Goal: Information Seeking & Learning: Learn about a topic

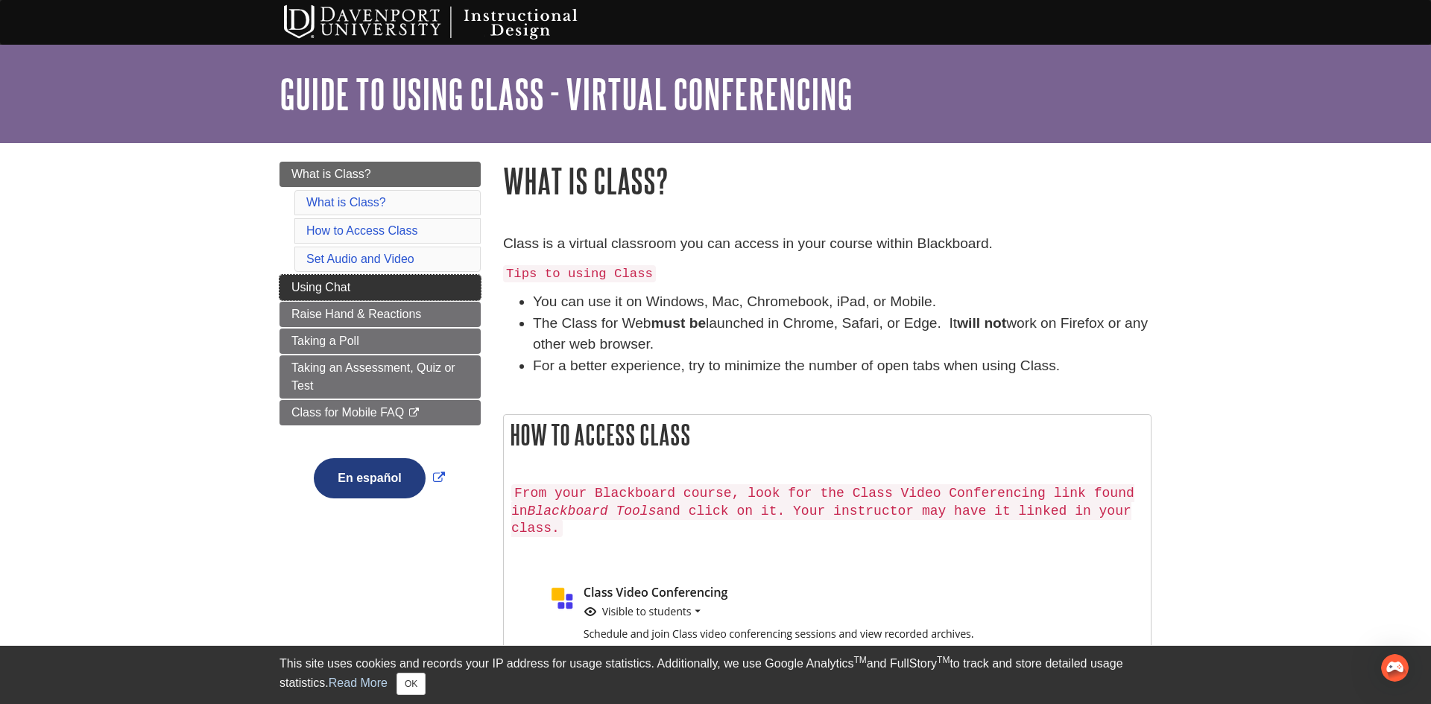
click at [336, 285] on span "Using Chat" at bounding box center [320, 287] width 59 height 13
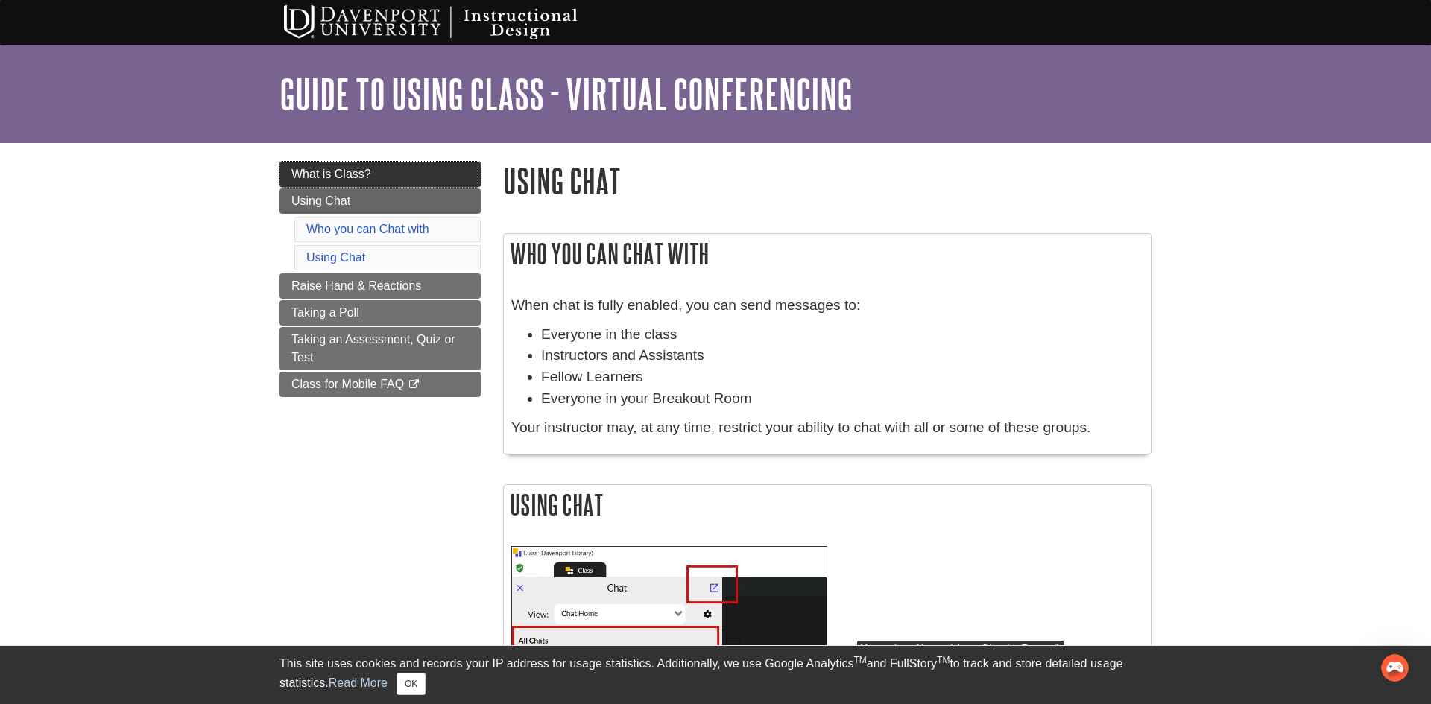
click at [373, 176] on link "What is Class?" at bounding box center [380, 174] width 201 height 25
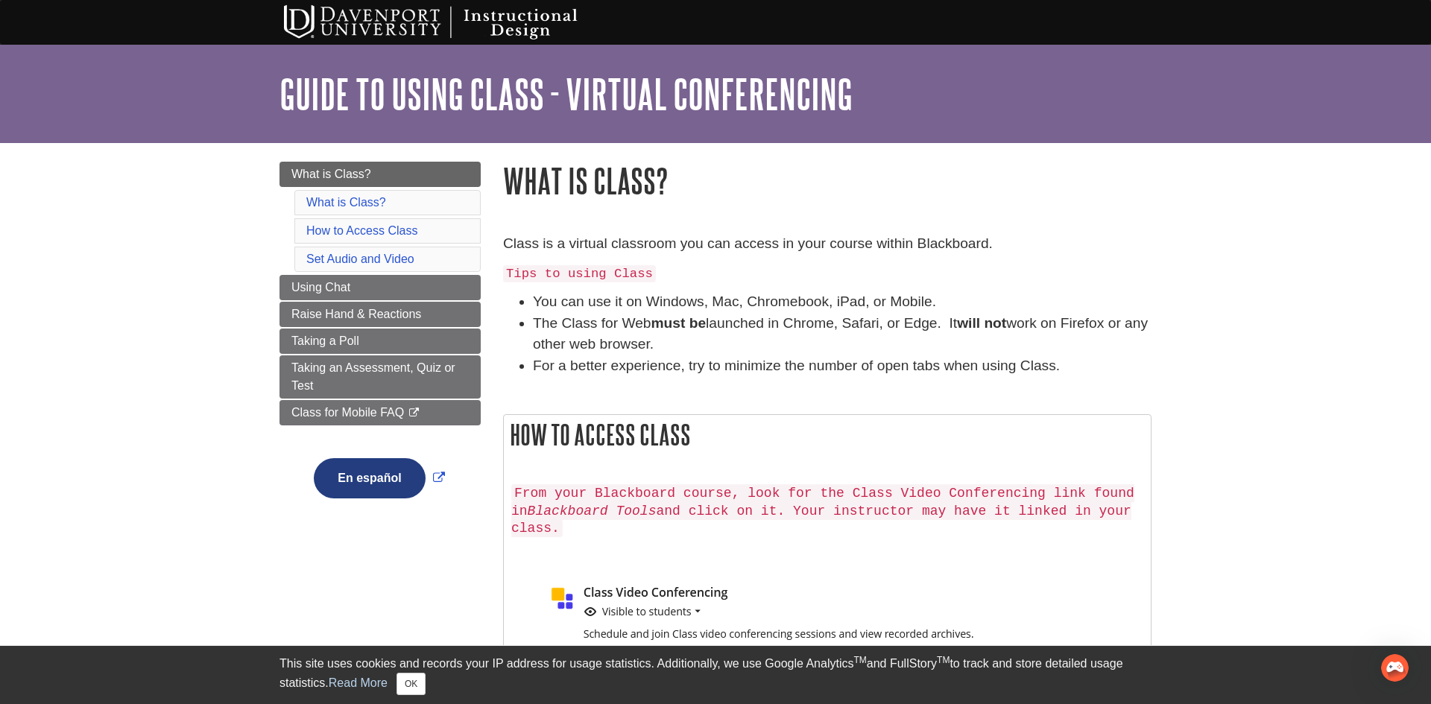
click at [602, 244] on p "Class is a virtual classroom you can access in your course within Blackboard." at bounding box center [827, 244] width 648 height 22
click at [344, 228] on link "How to Access Class" at bounding box center [361, 230] width 111 height 13
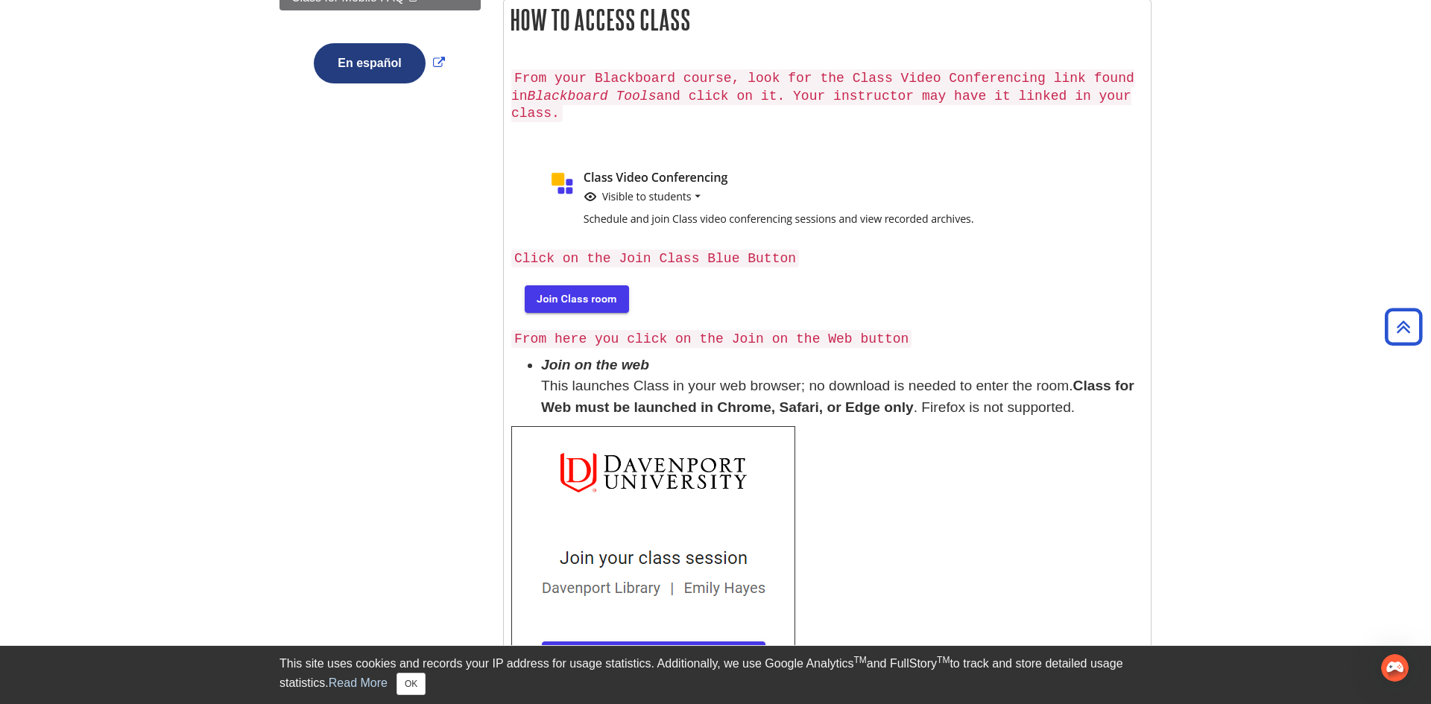
click at [1122, 376] on li "Join on the web This launches Class in your web browser; no download is needed …" at bounding box center [842, 387] width 602 height 64
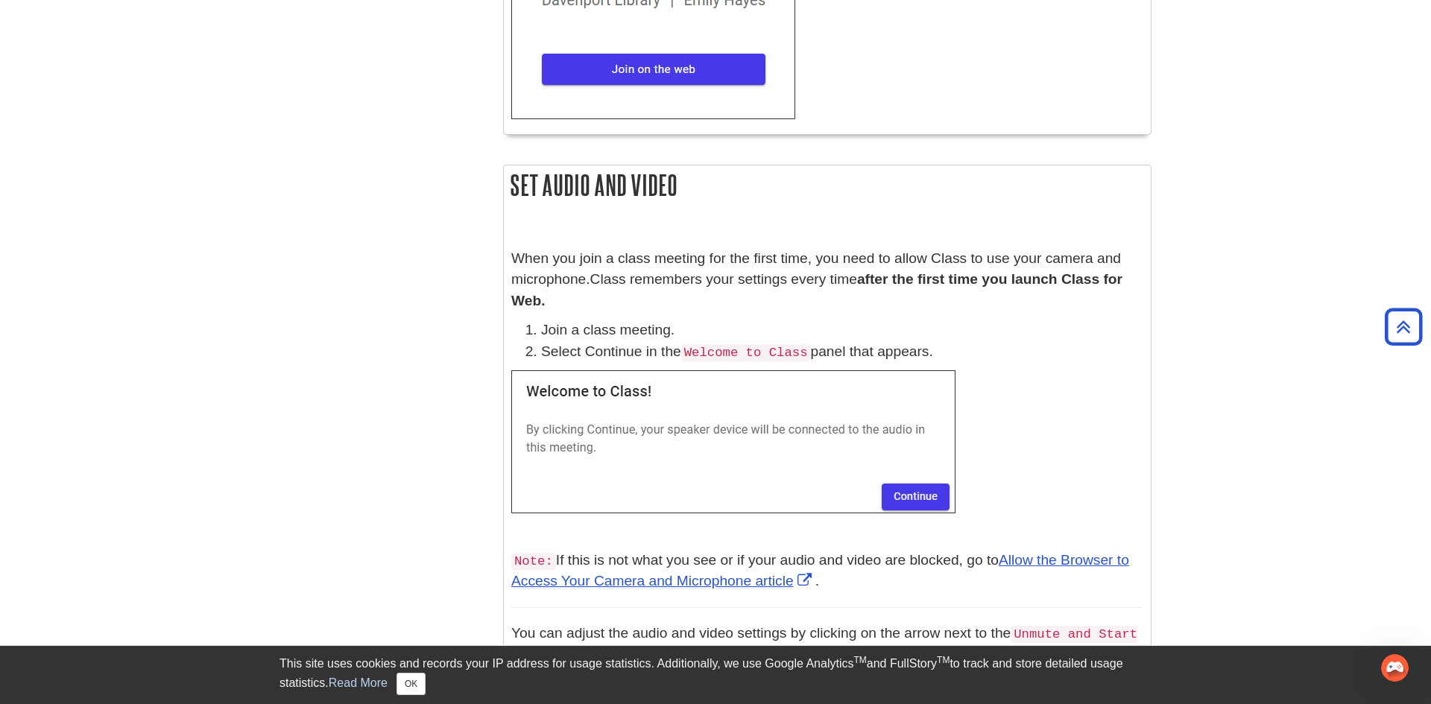
scroll to position [1011, 0]
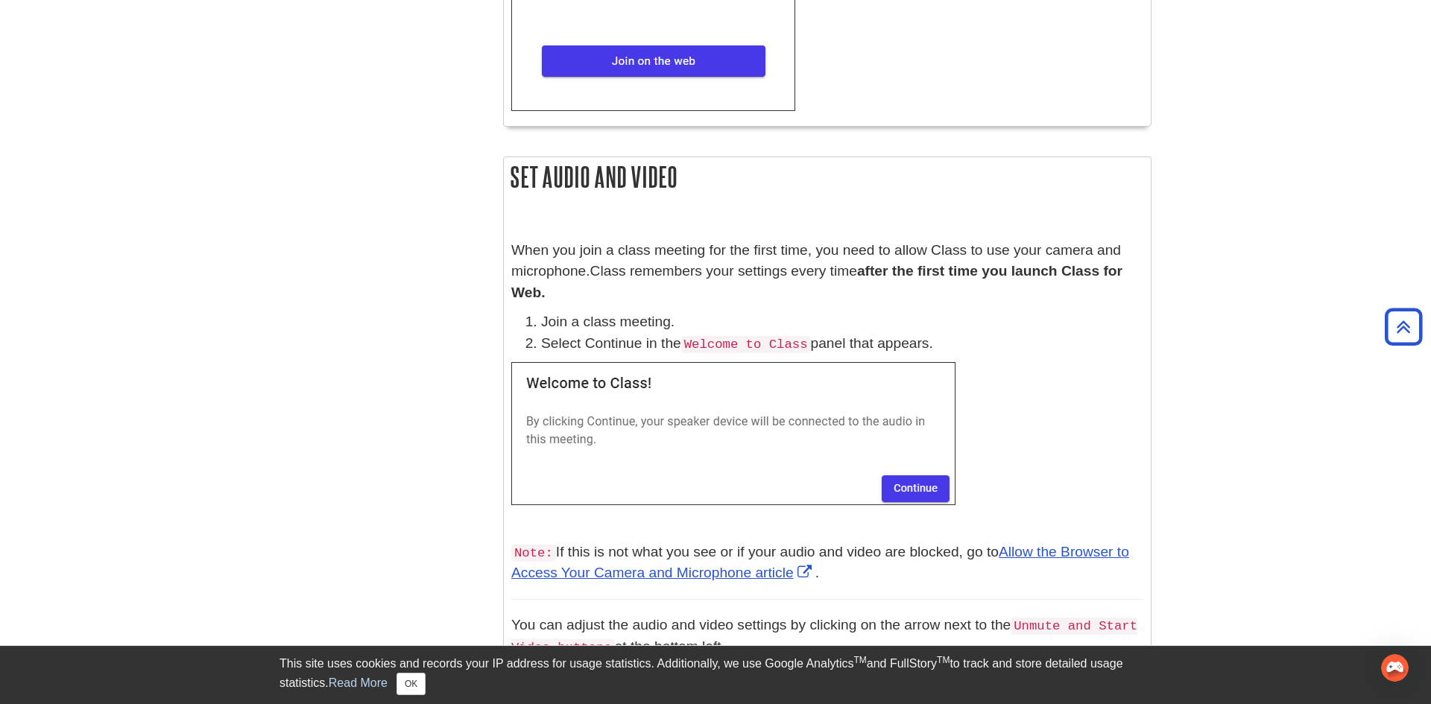
click at [1014, 180] on h2 "Set Audio and Video" at bounding box center [827, 177] width 647 height 40
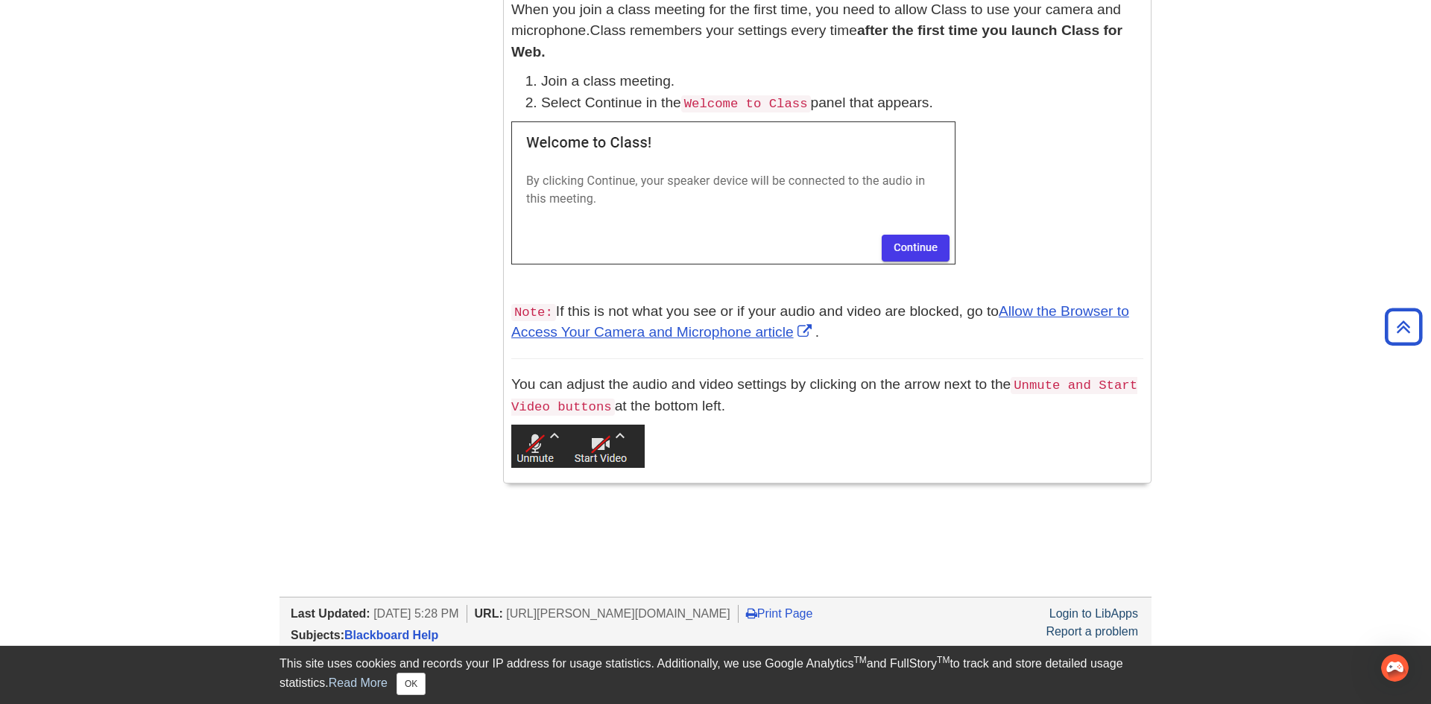
scroll to position [1280, 0]
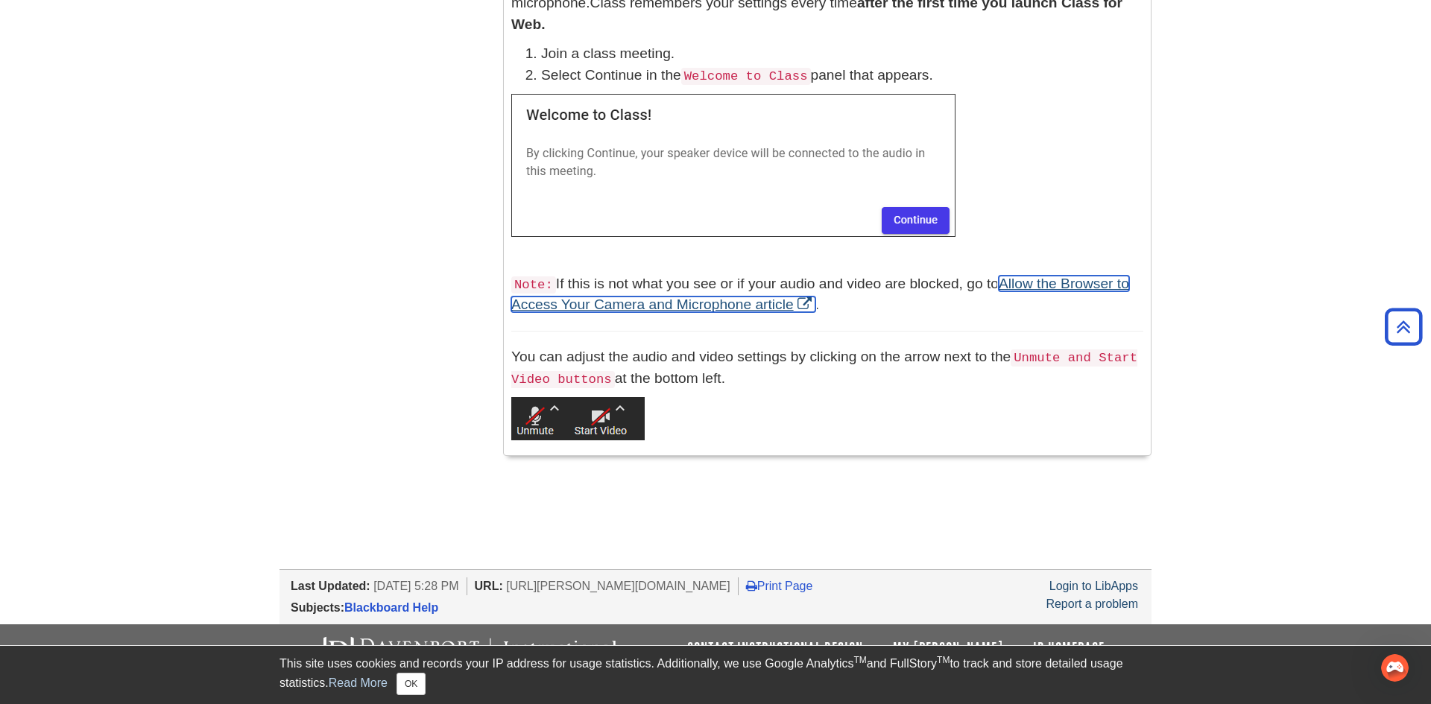
click at [1087, 285] on link "Allow the Browser to Access Your Camera and Microphone article" at bounding box center [820, 294] width 618 height 37
click at [911, 217] on img at bounding box center [733, 165] width 444 height 143
click at [979, 222] on p at bounding box center [827, 165] width 632 height 143
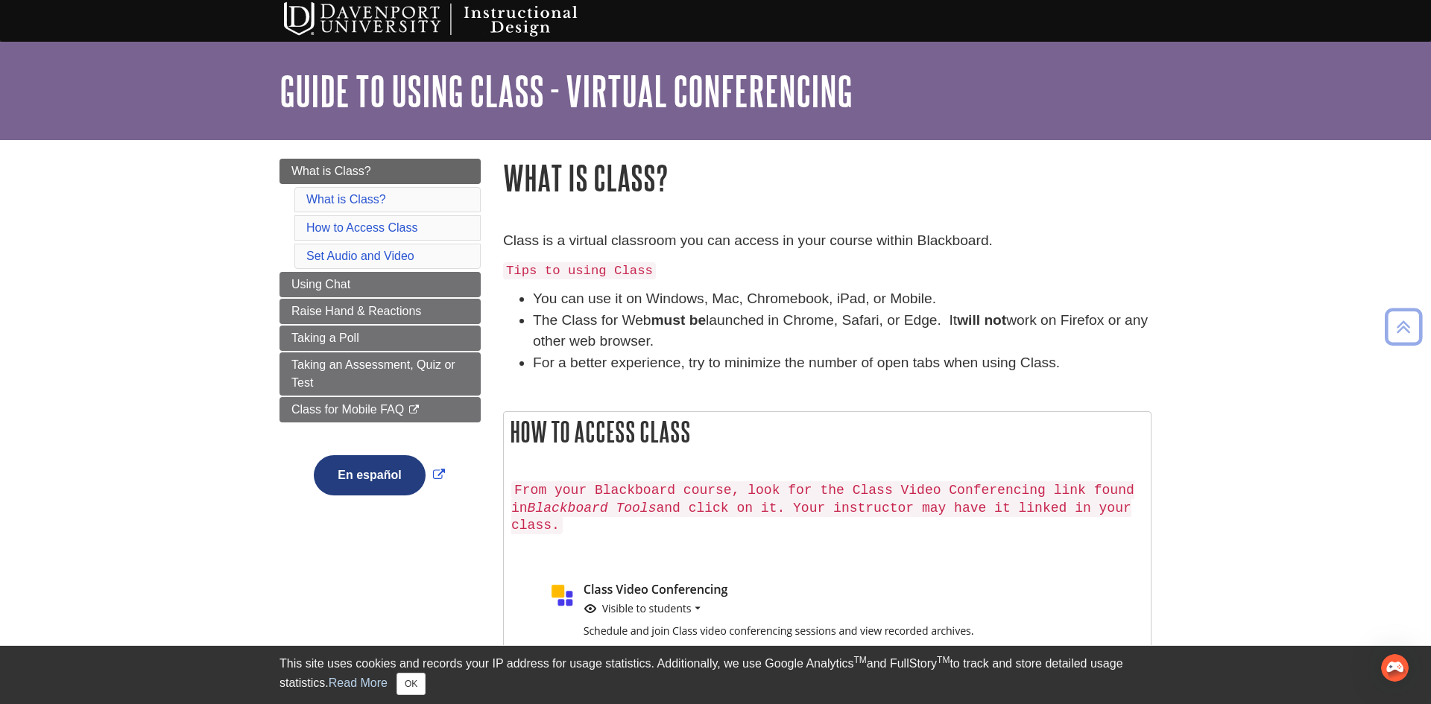
scroll to position [0, 0]
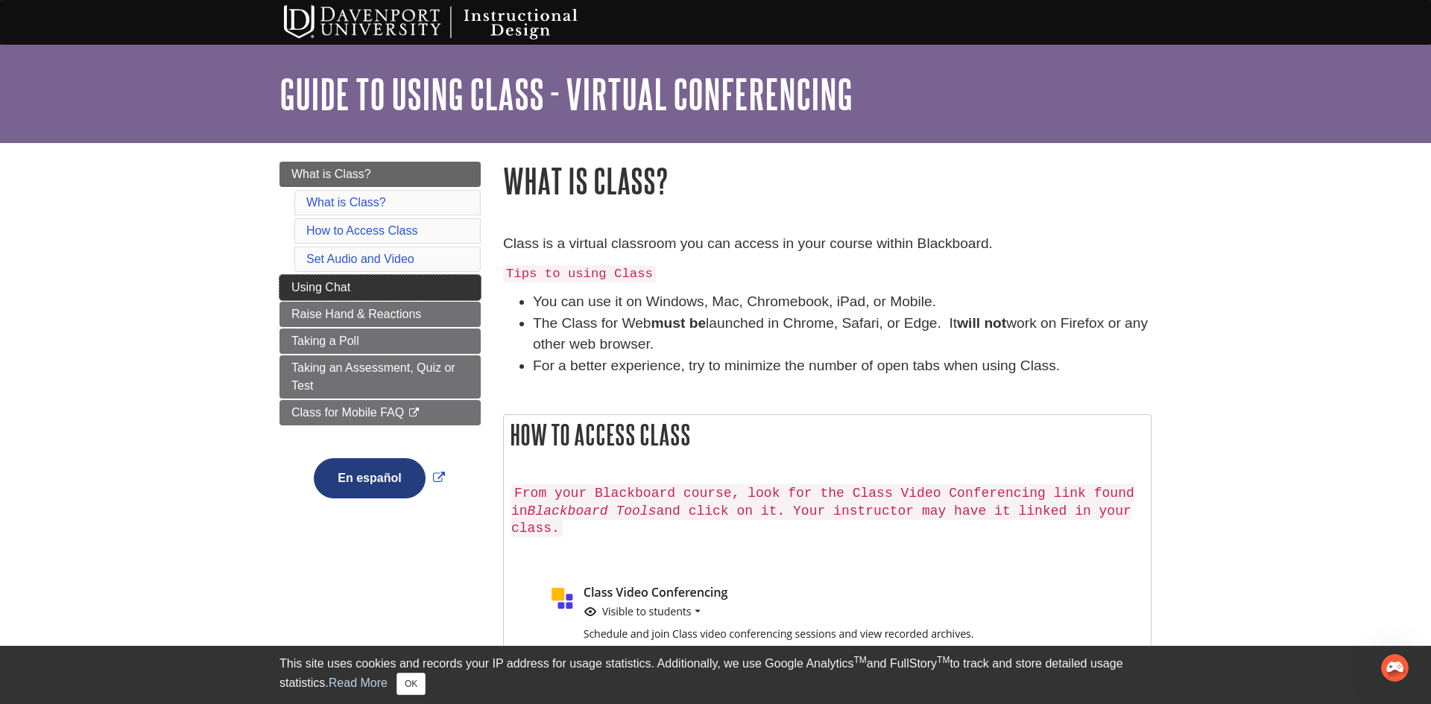
click at [423, 287] on link "Using Chat" at bounding box center [380, 287] width 201 height 25
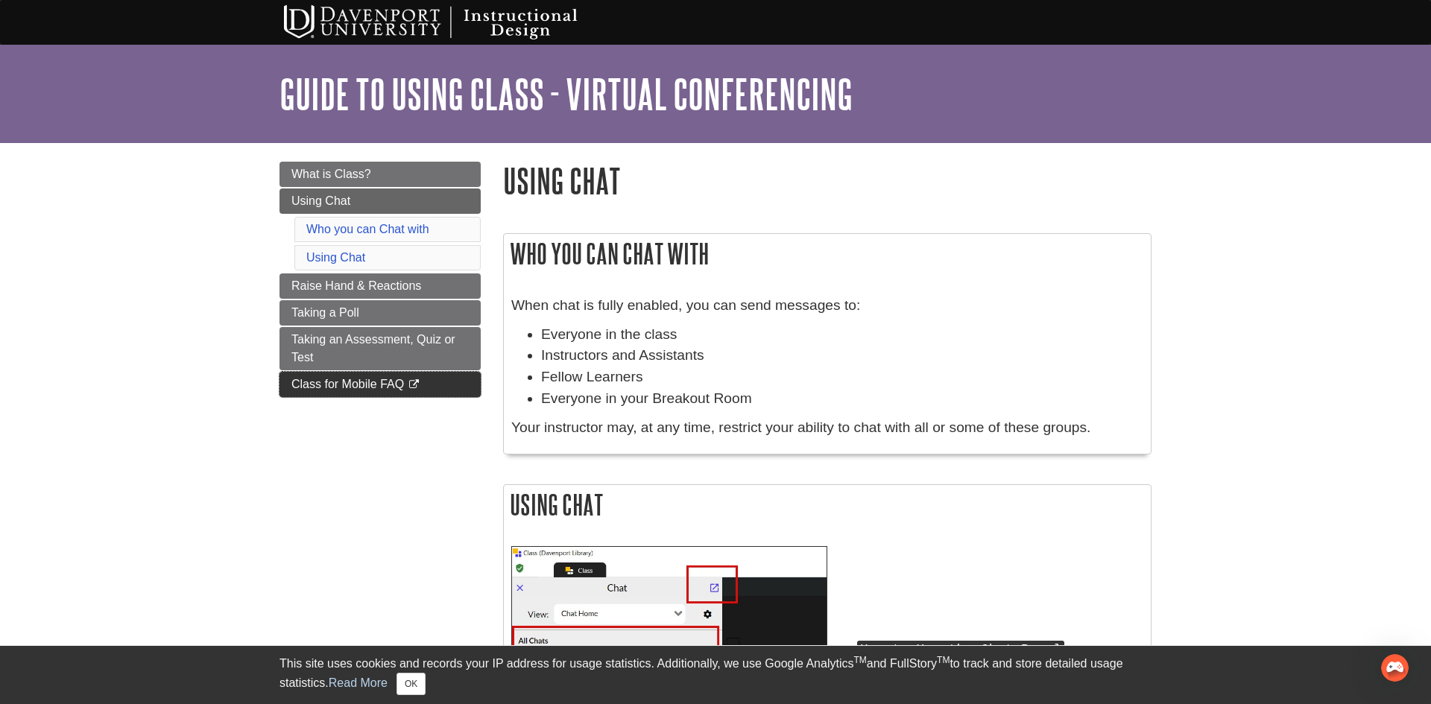
click at [431, 386] on link "Class for Mobile FAQ This link opens in a new window" at bounding box center [380, 384] width 201 height 25
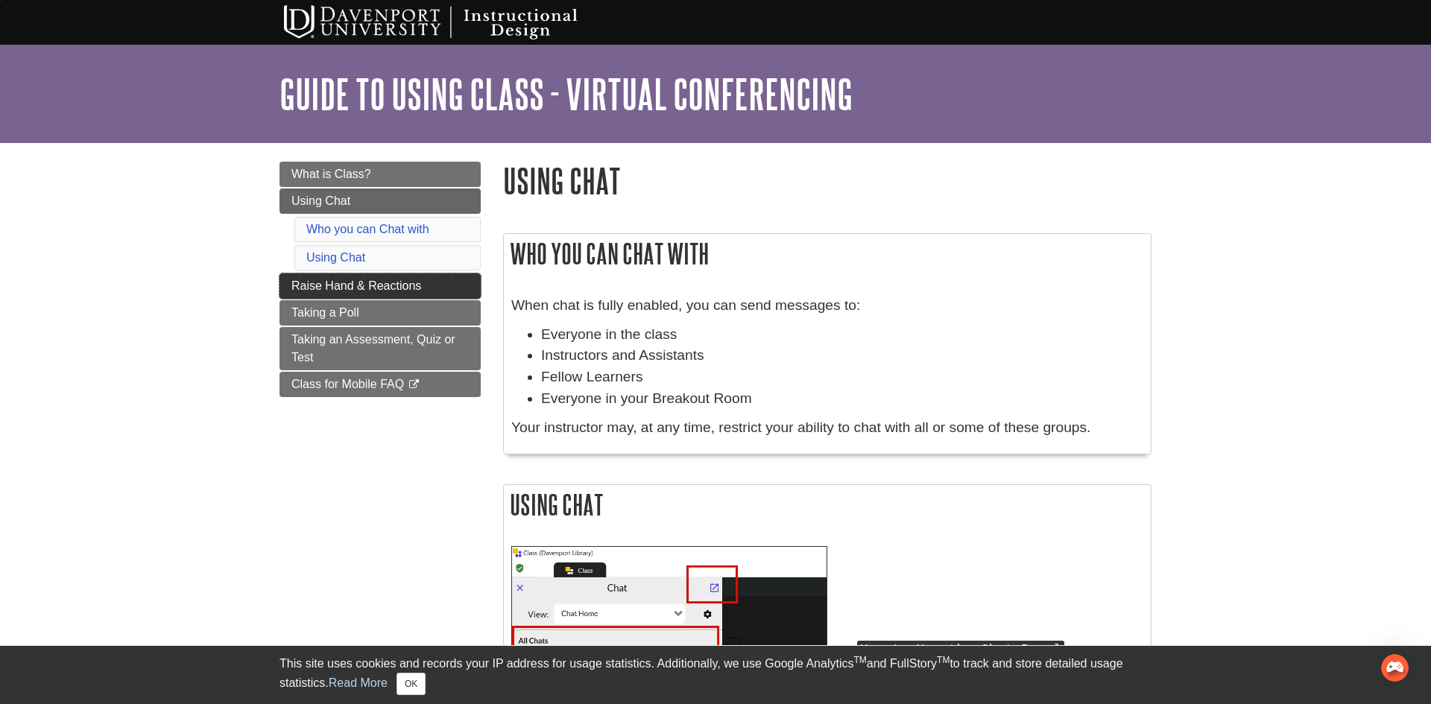
click at [405, 291] on span "Raise Hand & Reactions" at bounding box center [356, 286] width 130 height 13
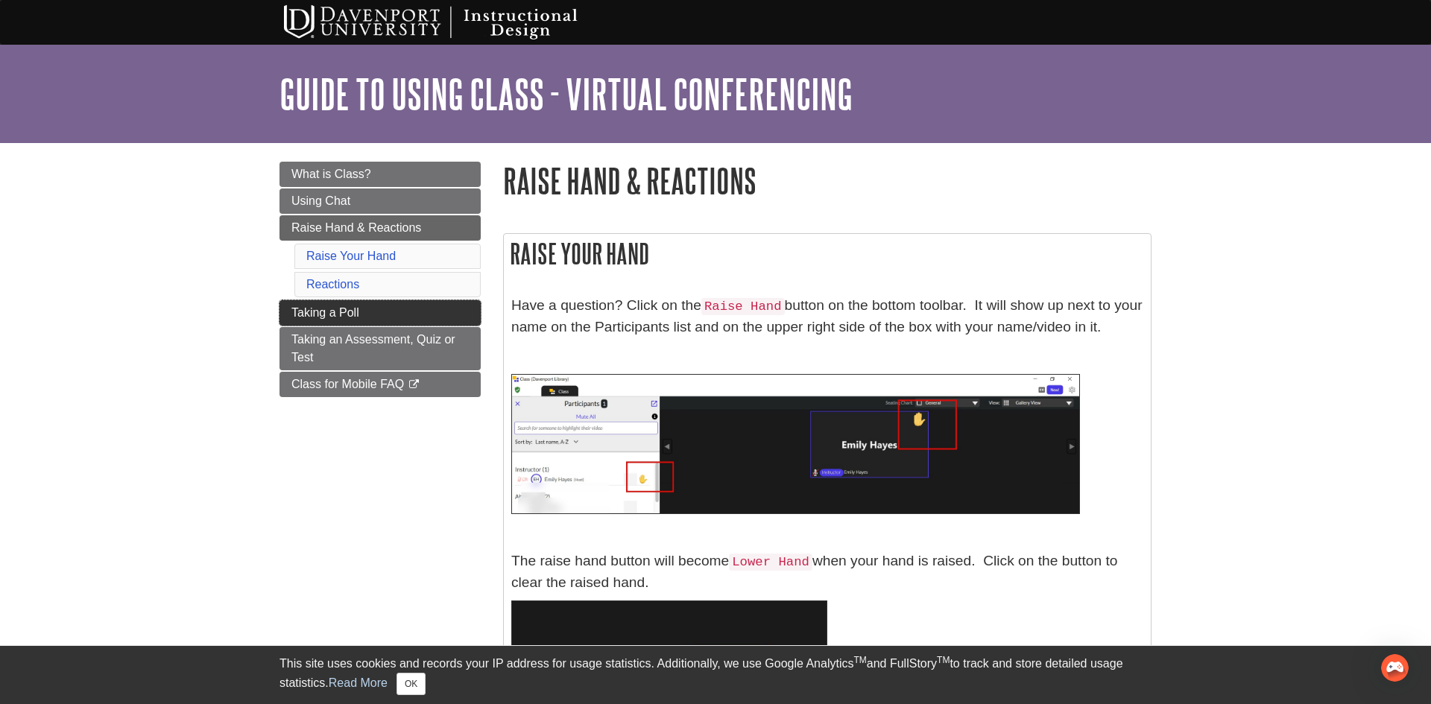
click at [380, 318] on link "Taking a Poll" at bounding box center [380, 312] width 201 height 25
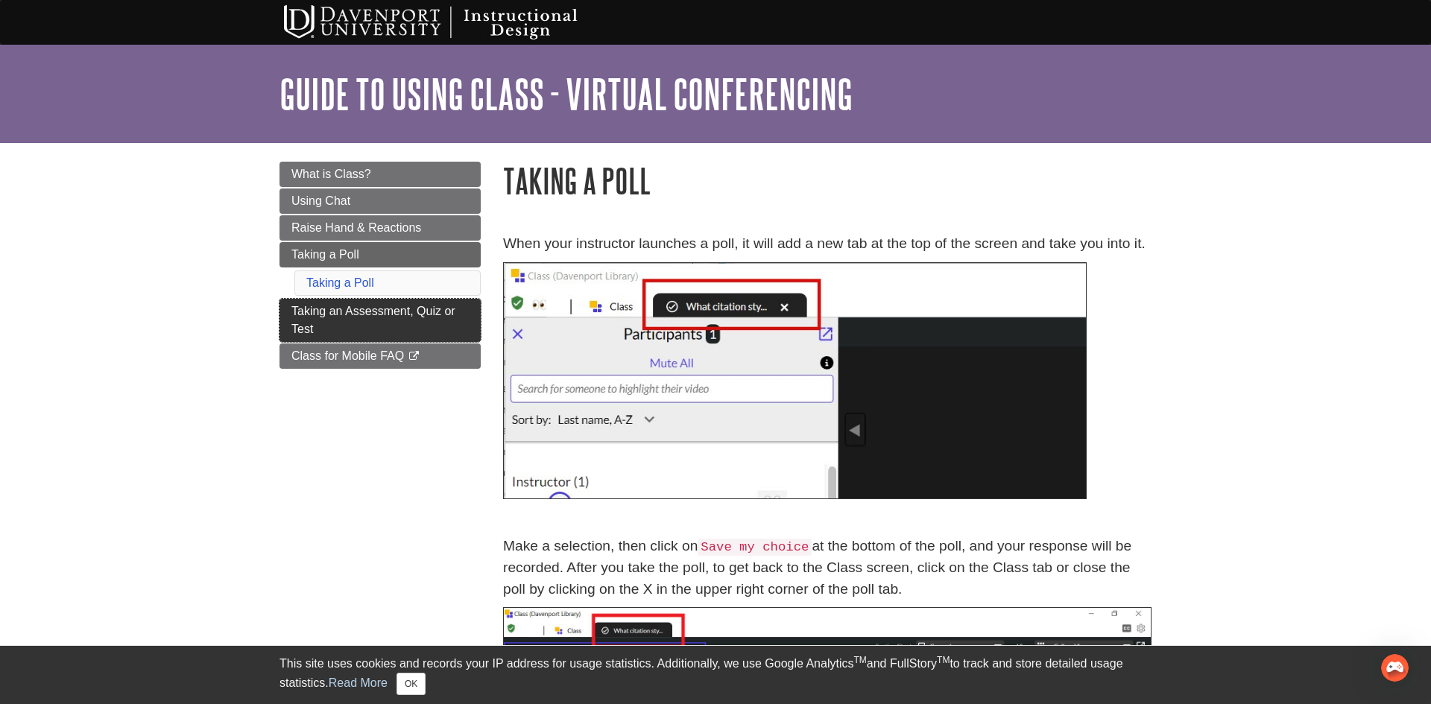
click at [380, 336] on link "Taking an Assessment, Quiz or Test" at bounding box center [380, 320] width 201 height 43
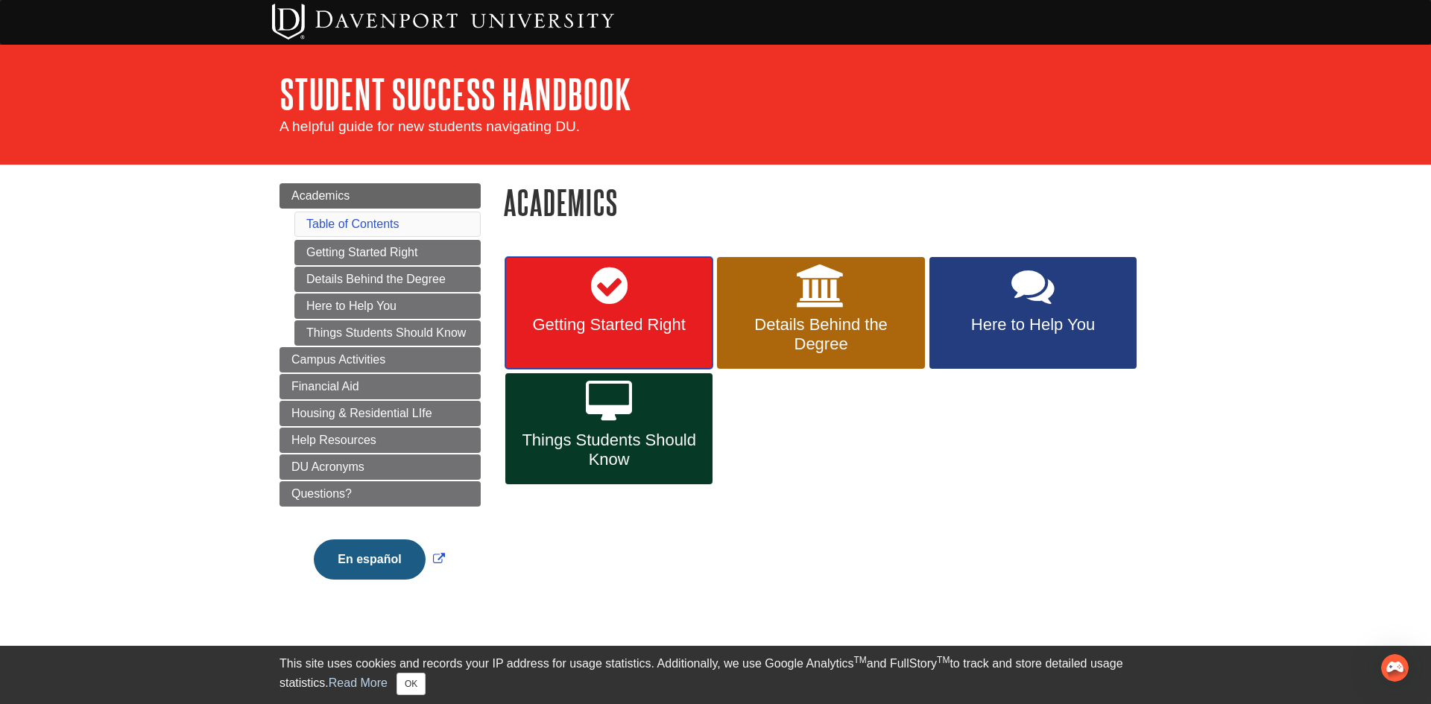
click at [618, 303] on icon at bounding box center [609, 286] width 37 height 43
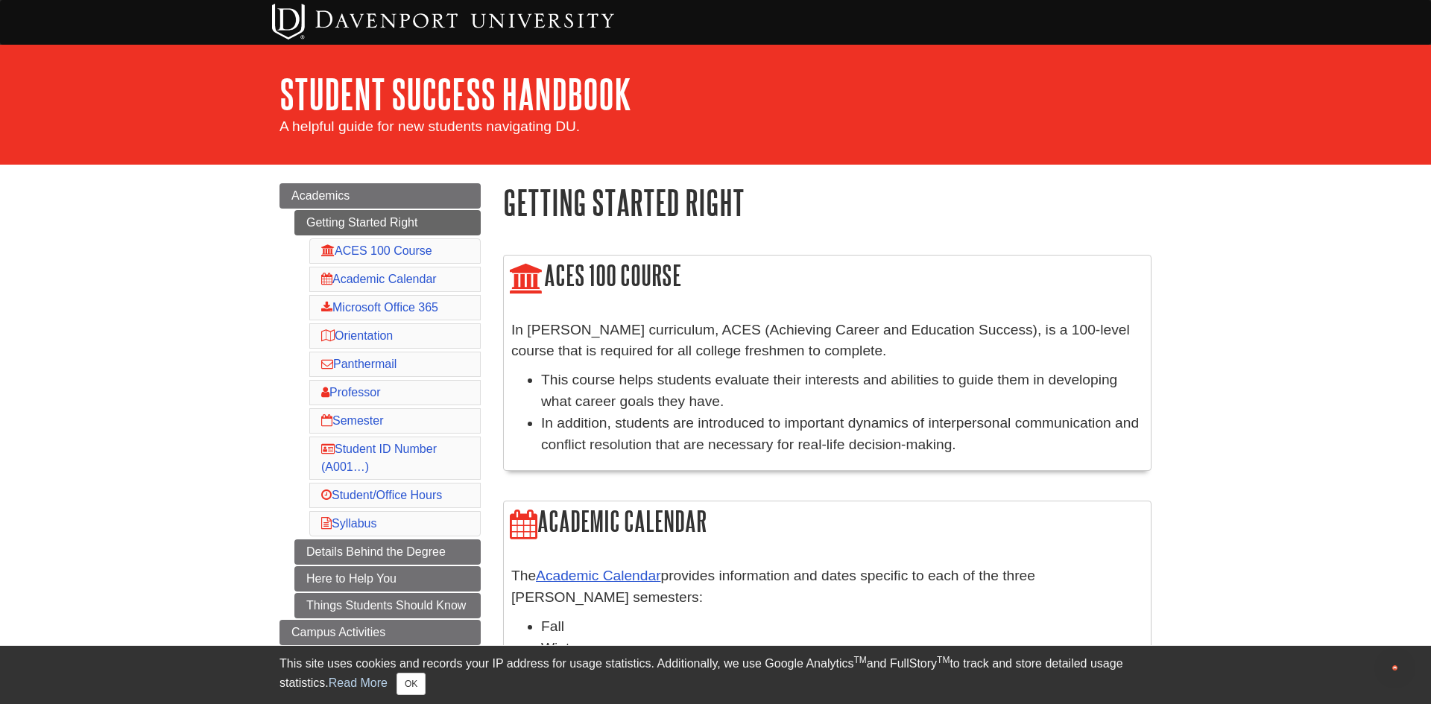
click at [618, 303] on div "ACES 100 Course In Davenport’s curriculum, ACES (Achieving Career and Education…" at bounding box center [827, 363] width 648 height 217
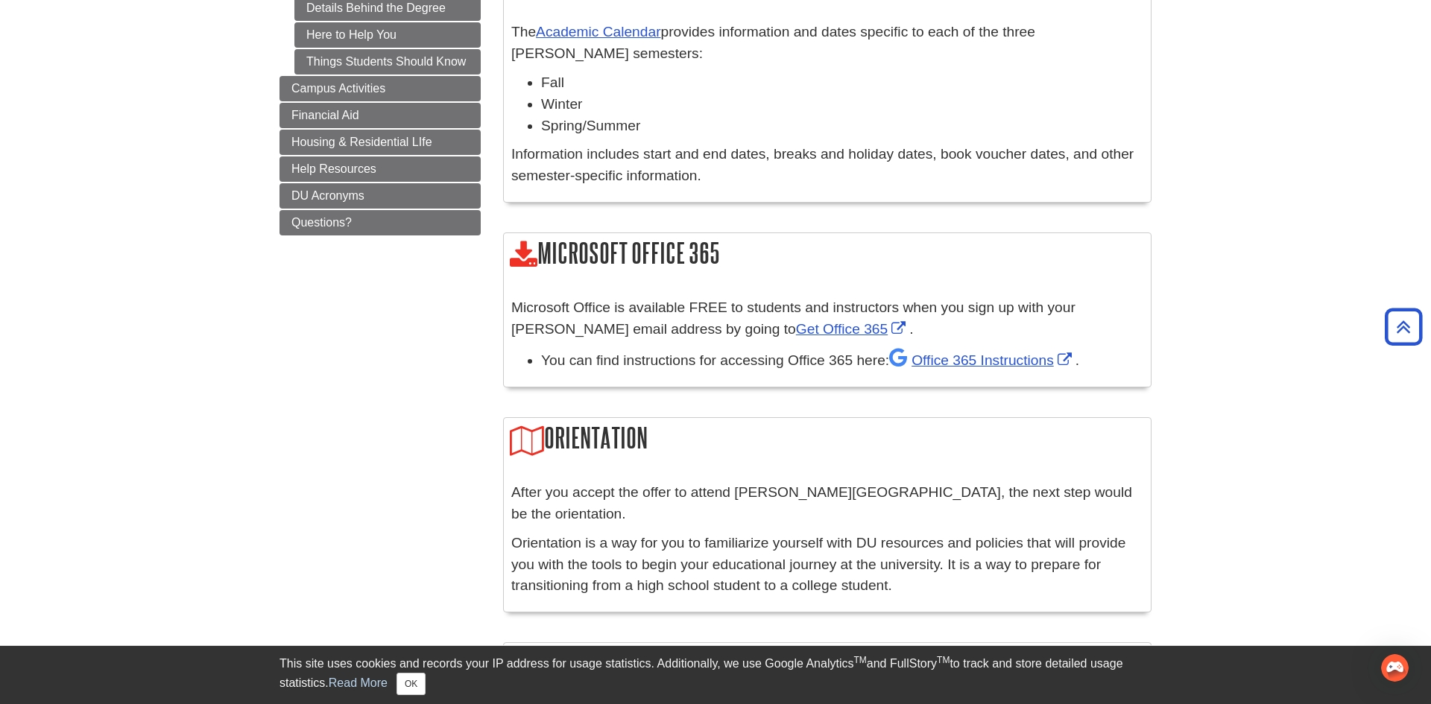
scroll to position [566, 0]
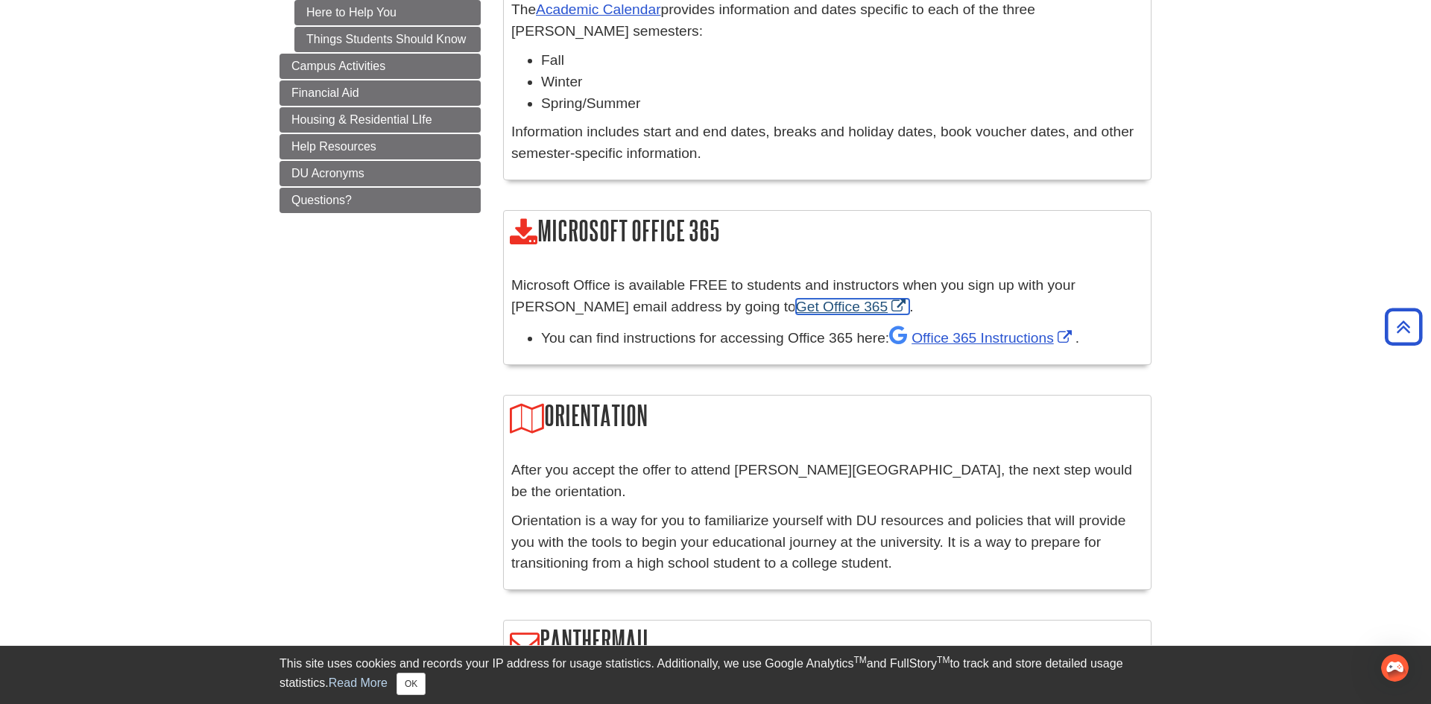
click at [799, 313] on link "Get Office 365" at bounding box center [852, 307] width 113 height 16
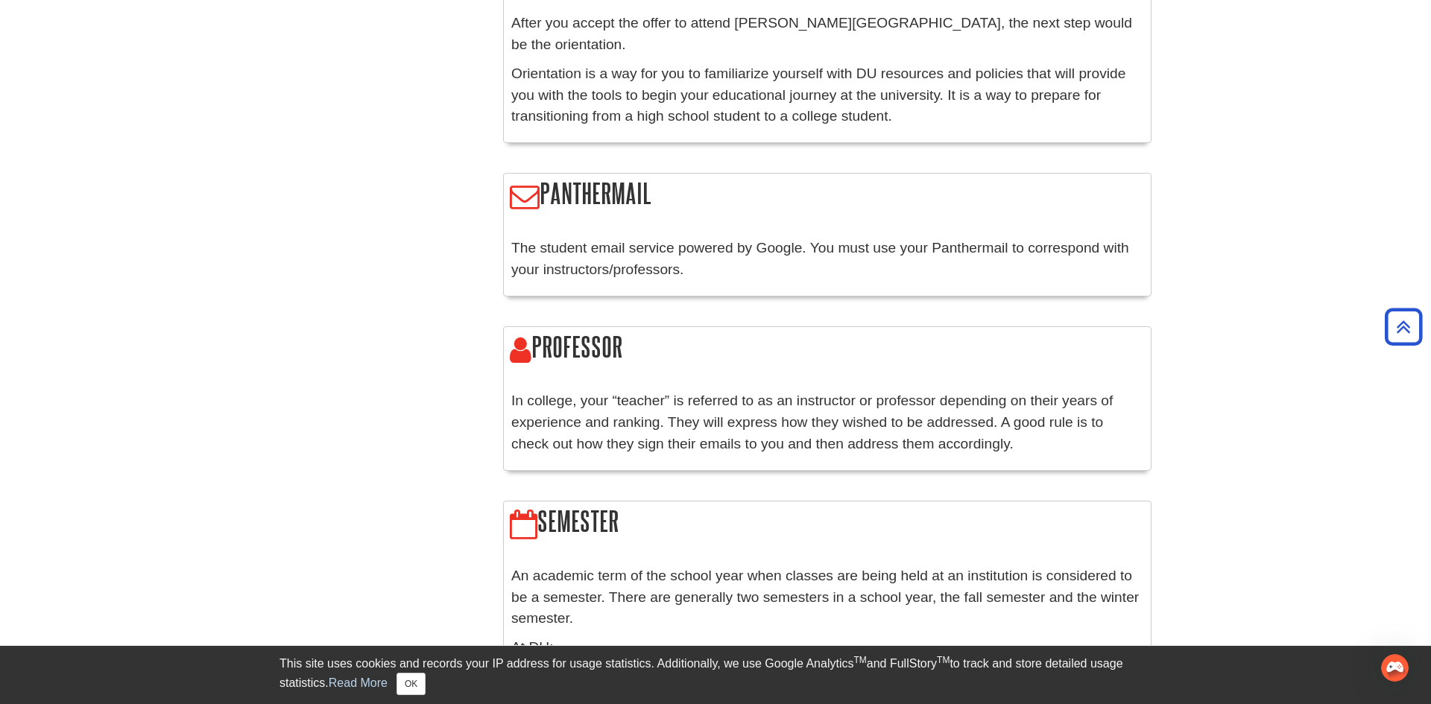
scroll to position [984, 0]
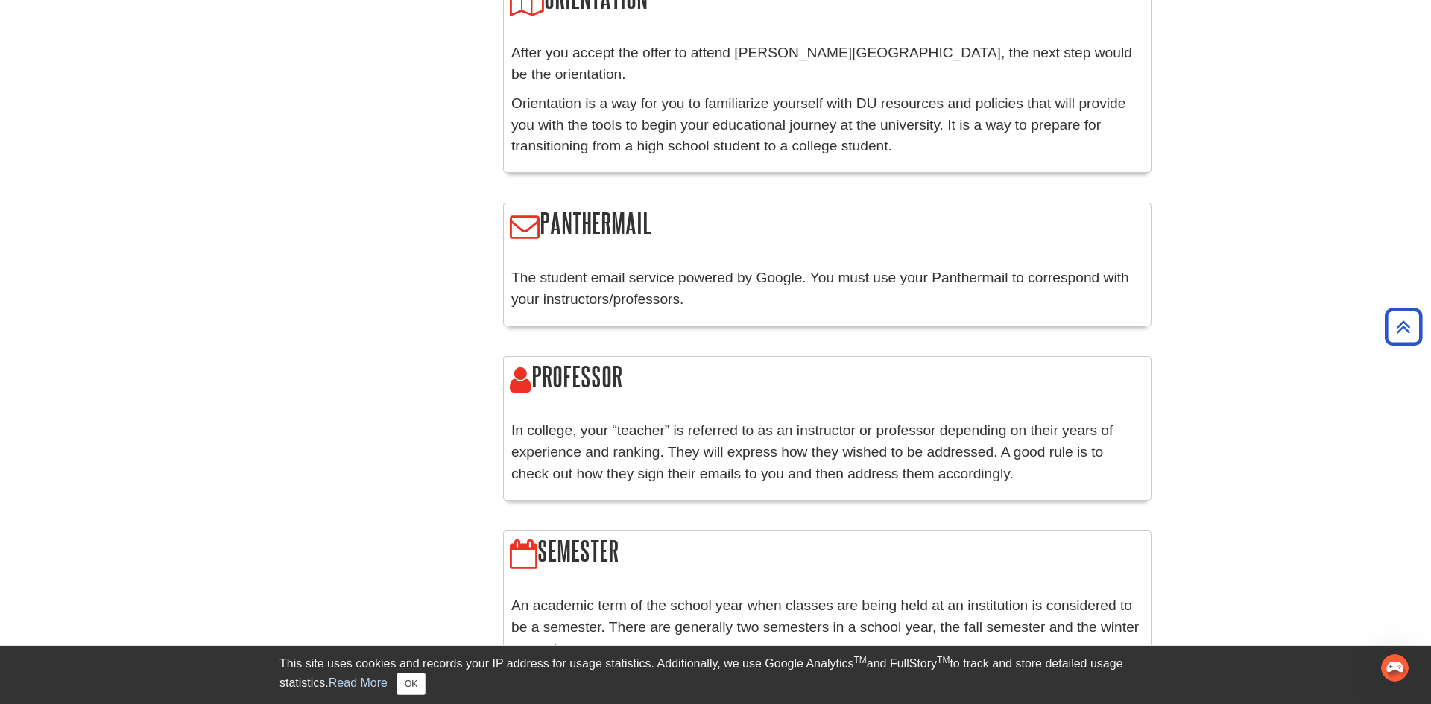
click at [614, 203] on h2 "Panthermail" at bounding box center [827, 224] width 647 height 42
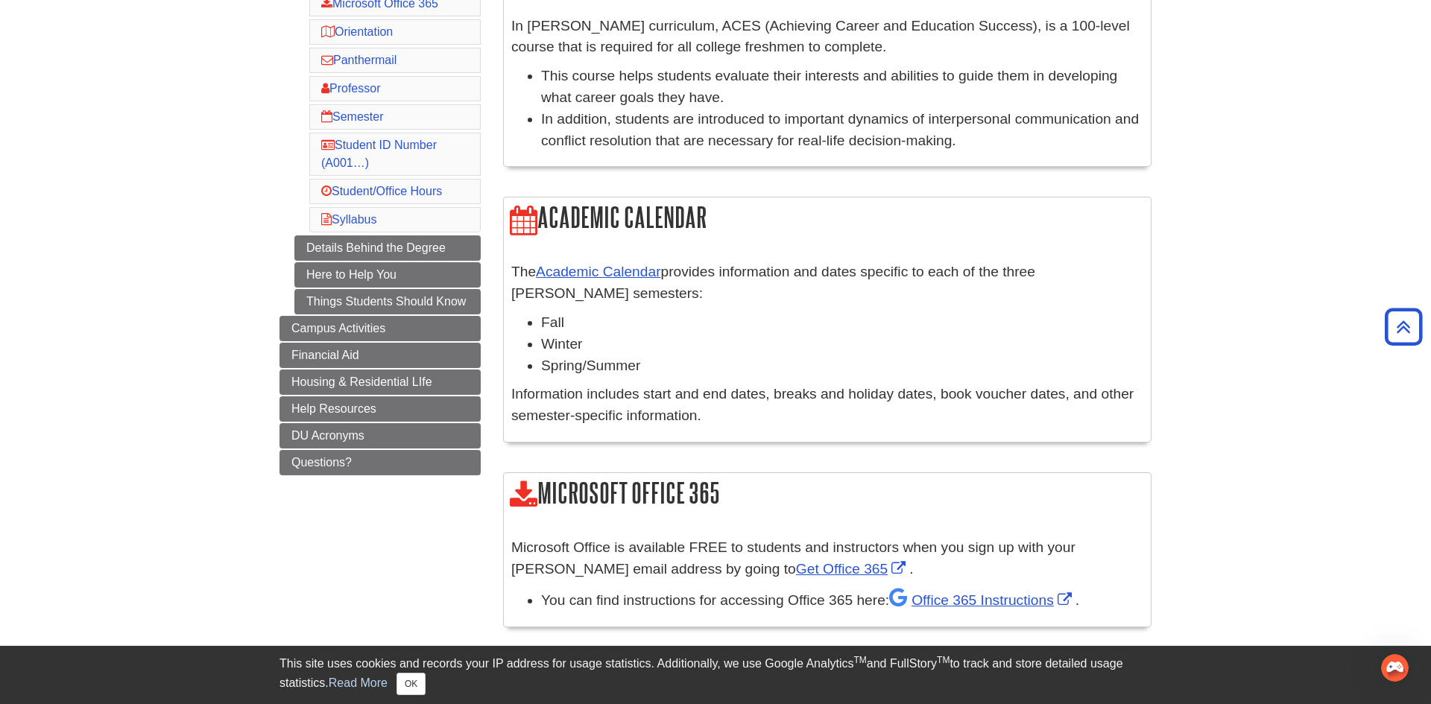
scroll to position [282, 0]
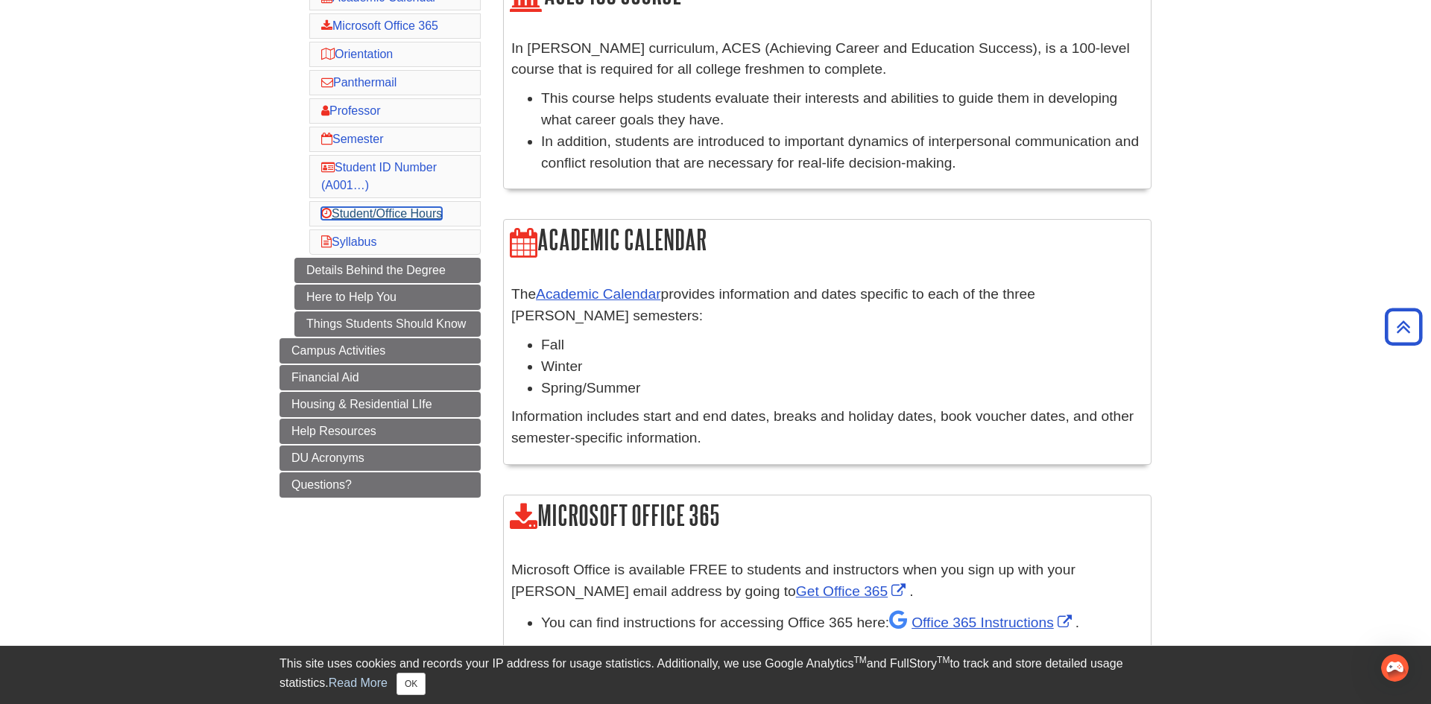
click at [391, 216] on link "Student/Office Hours" at bounding box center [381, 213] width 121 height 13
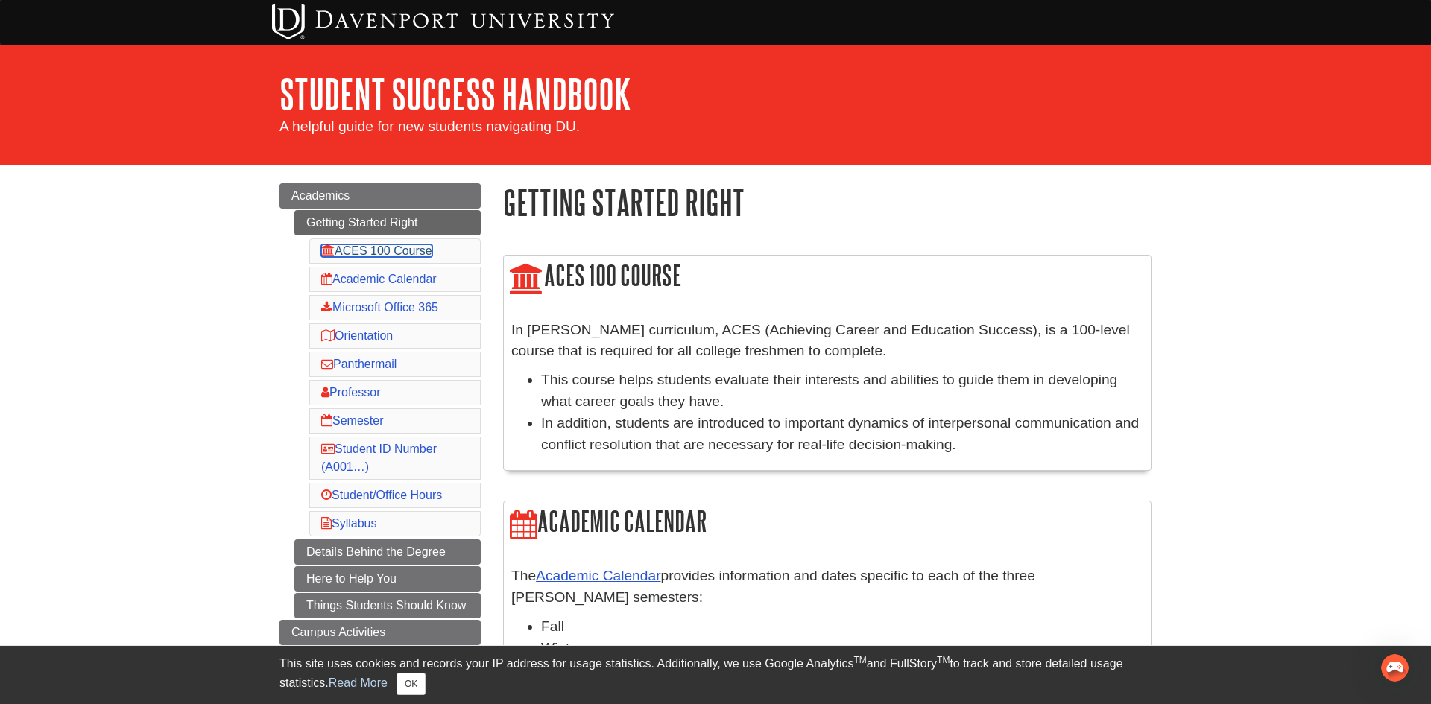
click at [381, 250] on link "ACES 100 Course" at bounding box center [376, 250] width 111 height 13
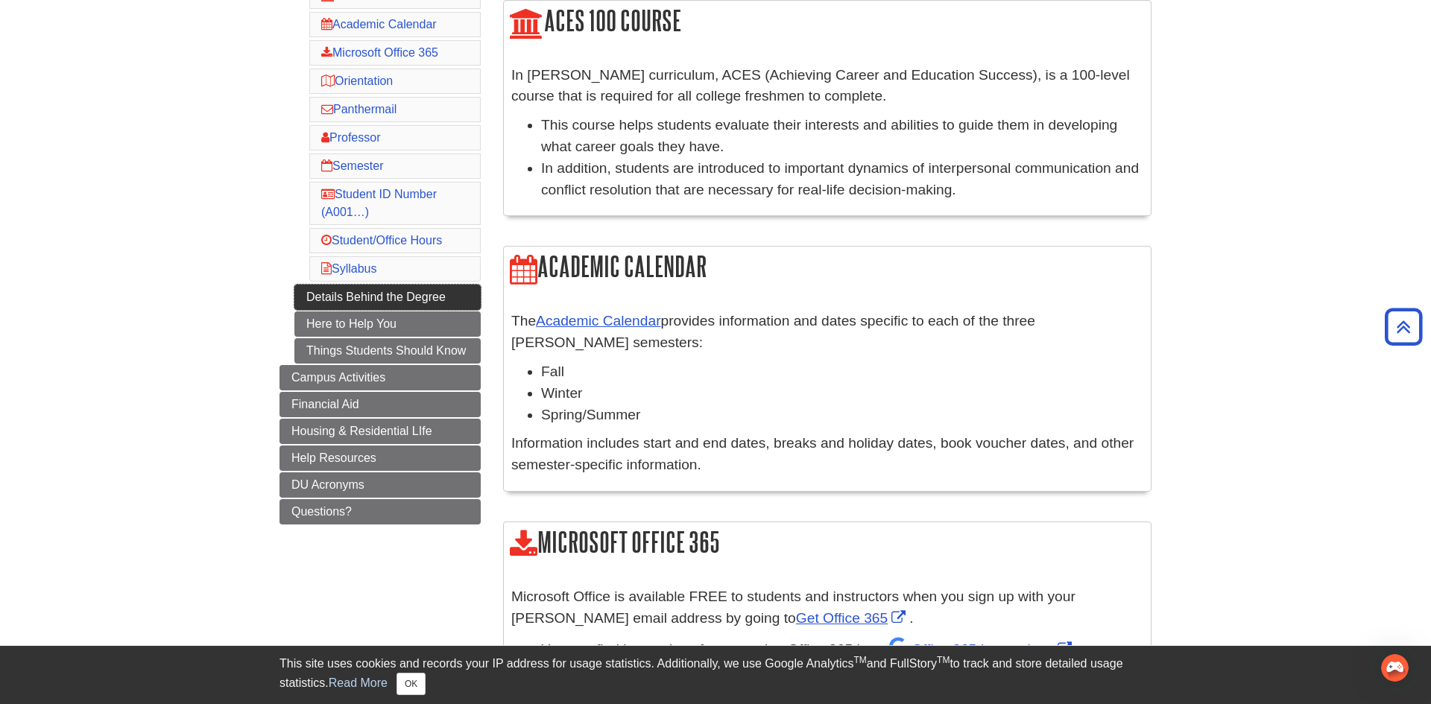
click at [364, 297] on link "Details Behind the Degree" at bounding box center [387, 297] width 186 height 25
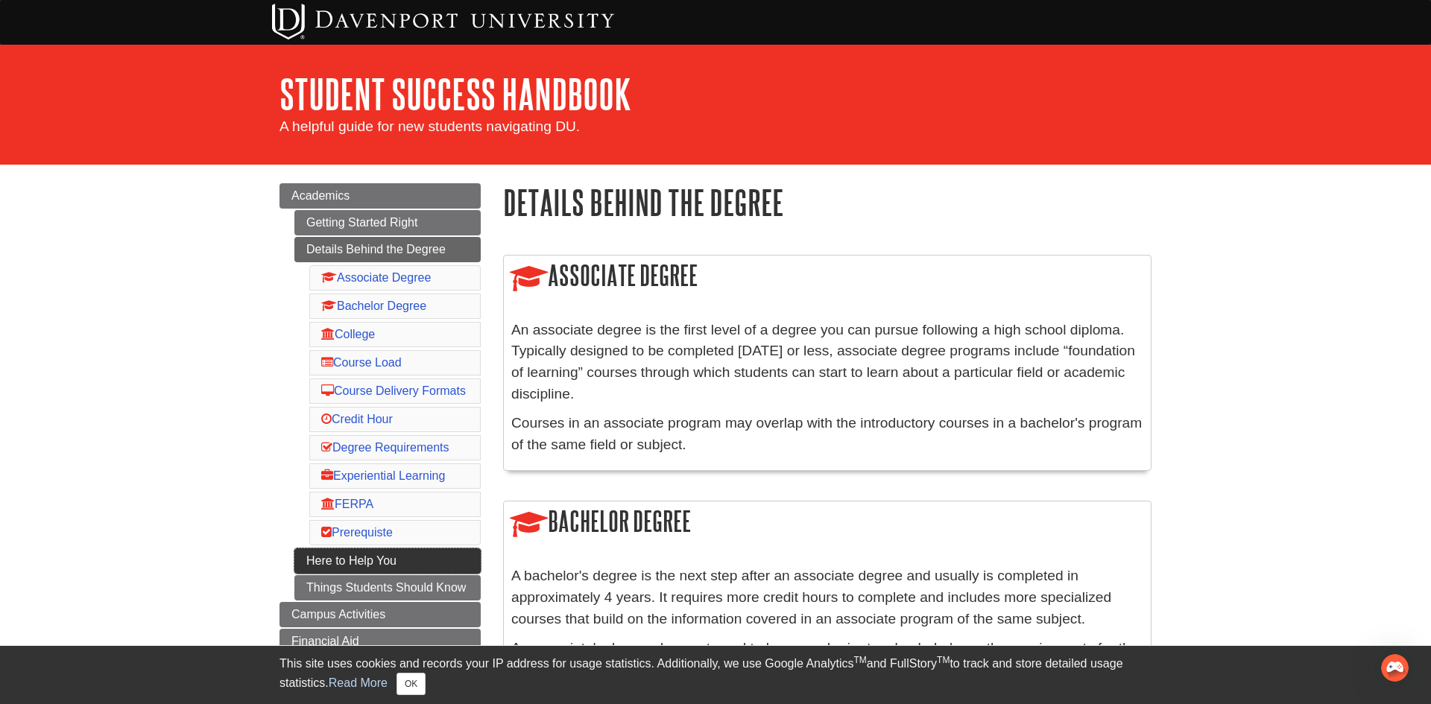
click at [346, 574] on link "Here to Help You" at bounding box center [387, 561] width 186 height 25
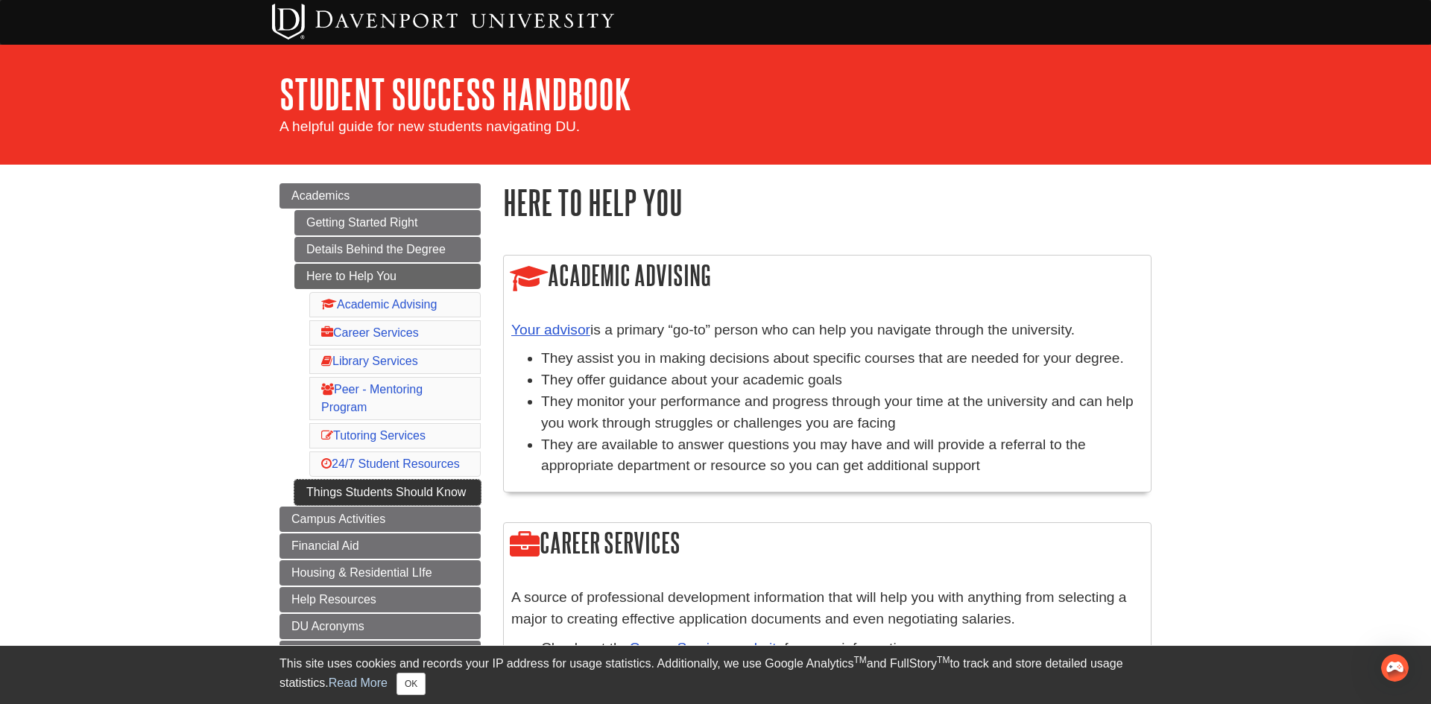
click at [362, 502] on link "Things Students Should Know" at bounding box center [387, 492] width 186 height 25
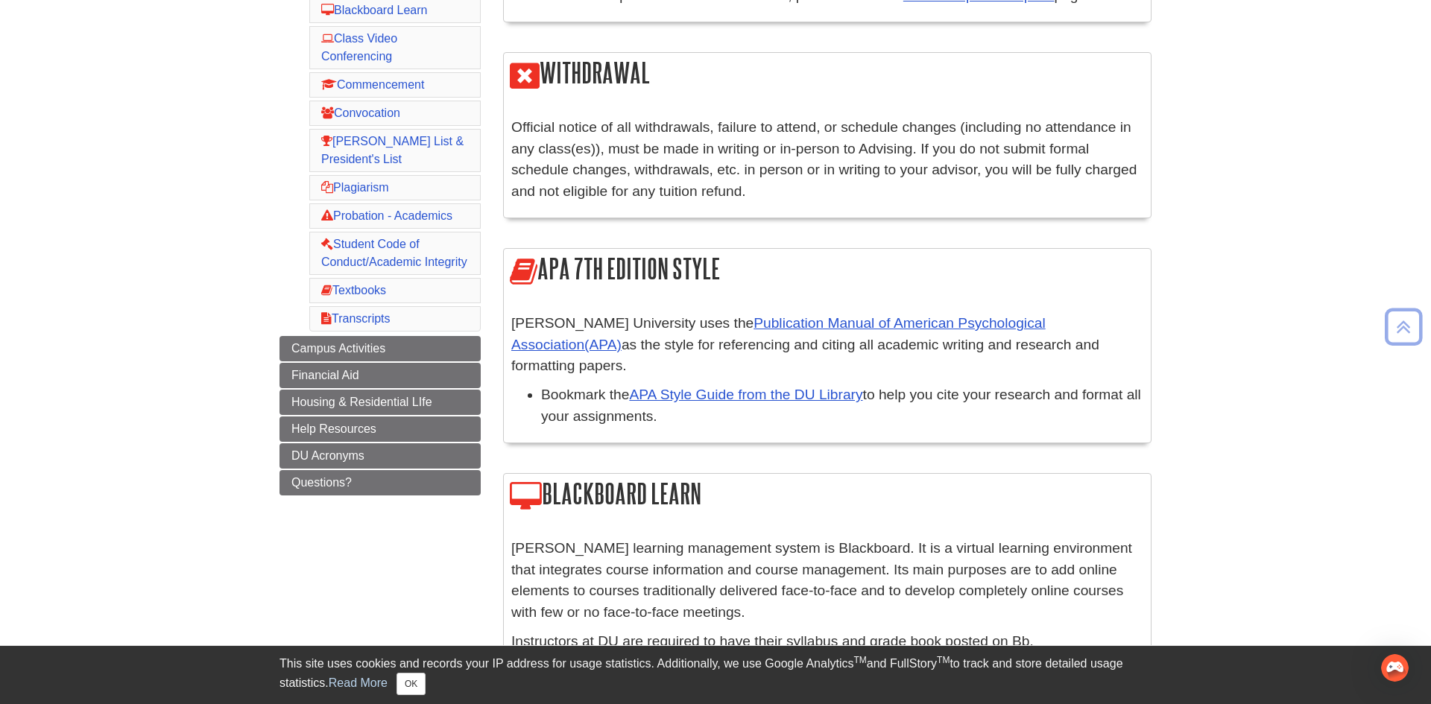
scroll to position [447, 0]
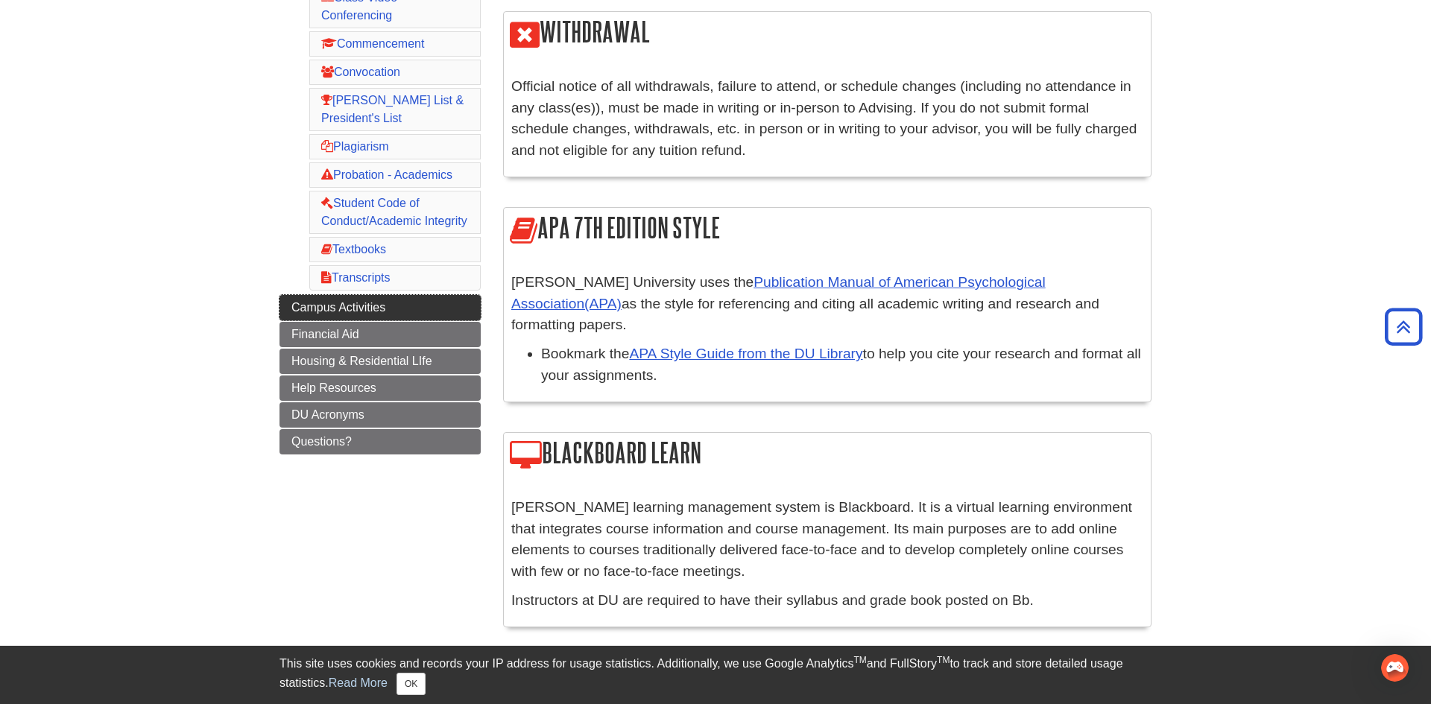
click at [391, 312] on link "Campus Activities" at bounding box center [380, 307] width 201 height 25
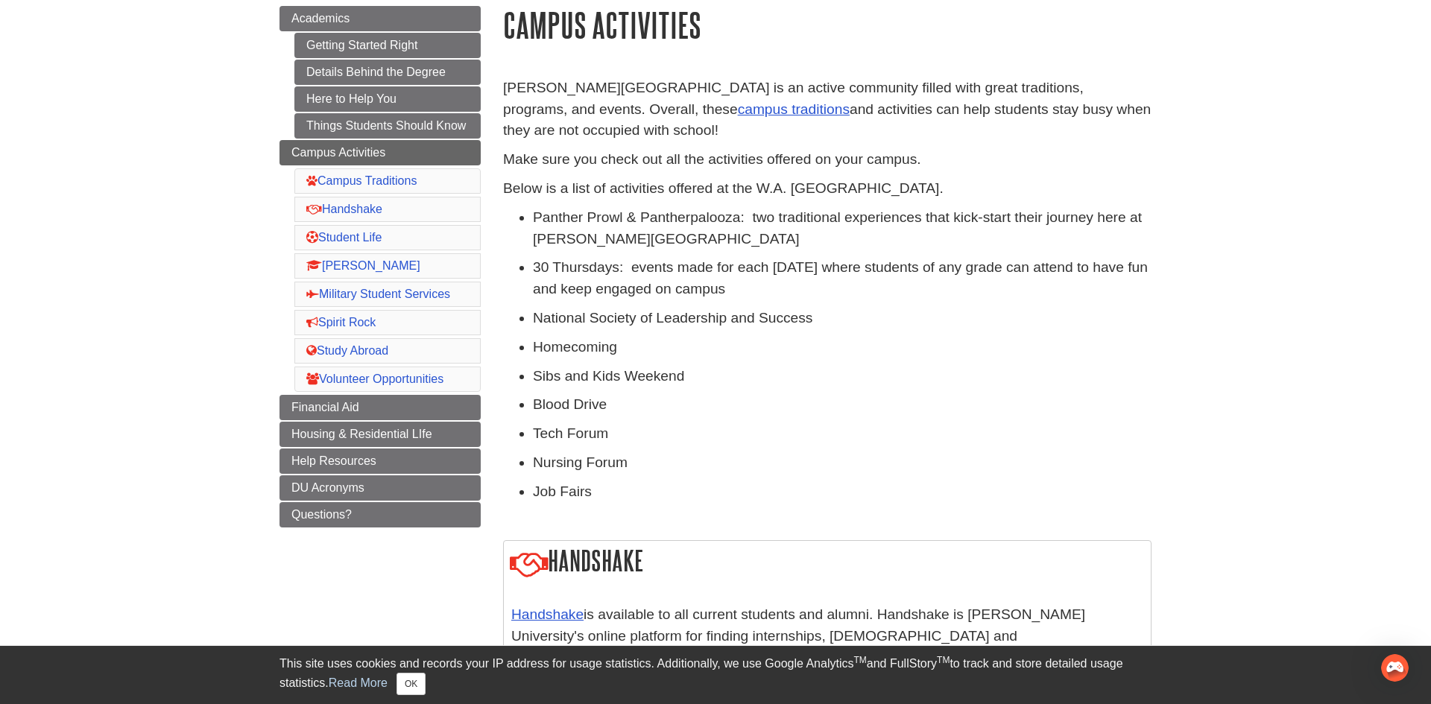
scroll to position [179, 0]
